Goal: Task Accomplishment & Management: Use online tool/utility

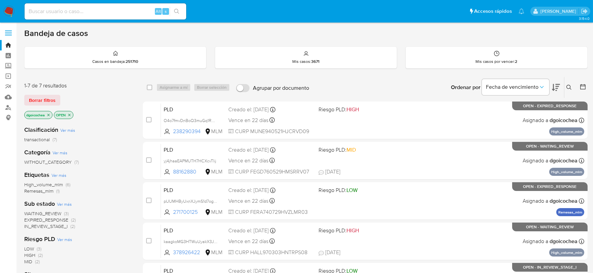
click at [538, 87] on icon at bounding box center [568, 87] width 5 height 5
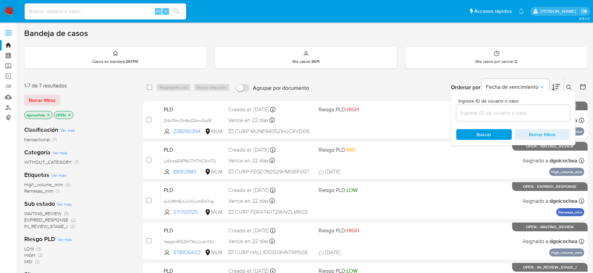
click at [524, 110] on input at bounding box center [513, 113] width 114 height 9
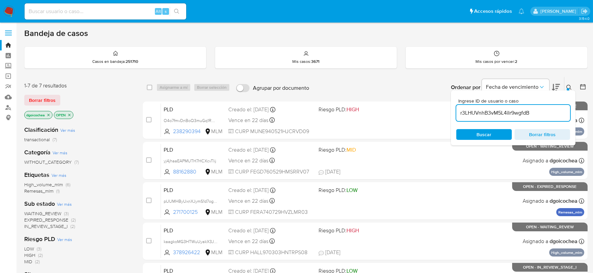
type input "r3LHUVnhB3vM5L4iIr9wgfdB"
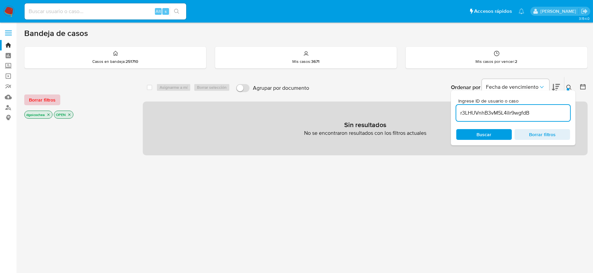
click at [52, 96] on span "Borrar filtros" at bounding box center [42, 99] width 27 height 9
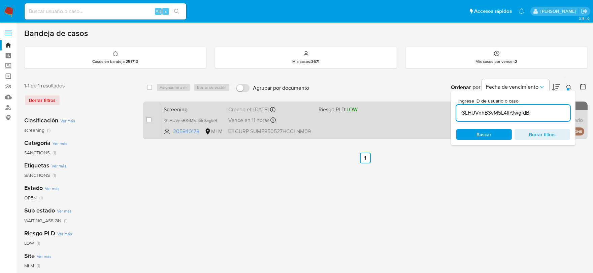
drag, startPoint x: 149, startPoint y: 119, endPoint x: 154, endPoint y: 112, distance: 9.0
click at [148, 119] on input "checkbox" at bounding box center [148, 119] width 5 height 5
checkbox input "true"
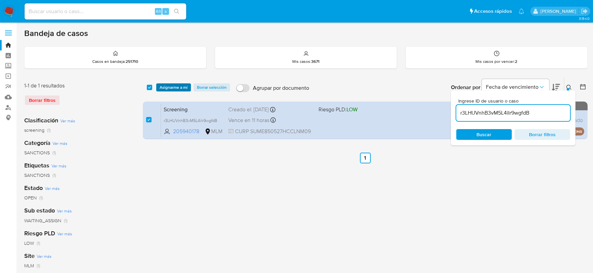
click at [175, 89] on span "Asignarme a mí" at bounding box center [174, 87] width 28 height 7
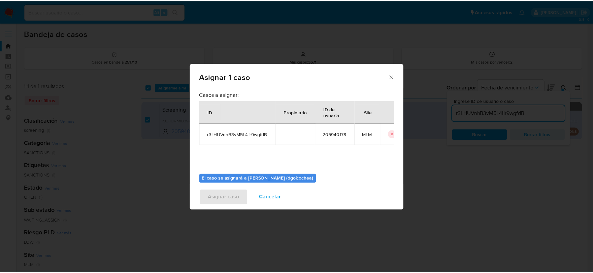
scroll to position [35, 0]
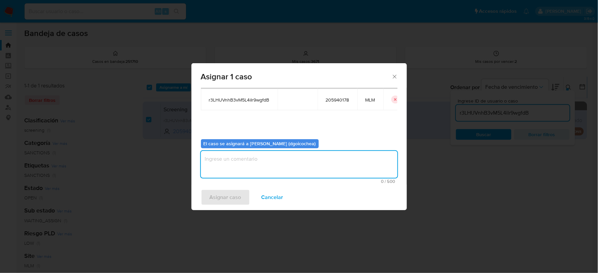
click at [239, 164] on textarea "assign-modal" at bounding box center [299, 164] width 197 height 27
type textarea "DG"
click at [206, 198] on button "Asignar caso" at bounding box center [225, 197] width 49 height 16
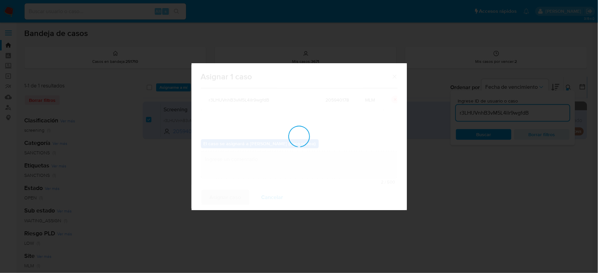
checkbox input "false"
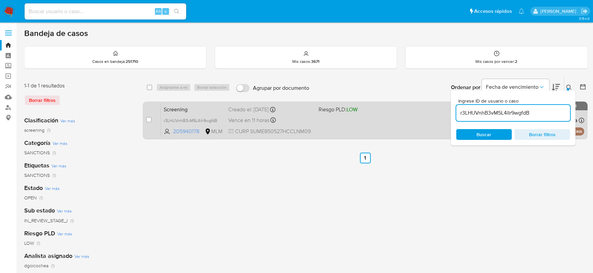
click at [179, 106] on span "Screening" at bounding box center [193, 109] width 59 height 9
